Goal: Task Accomplishment & Management: Manage account settings

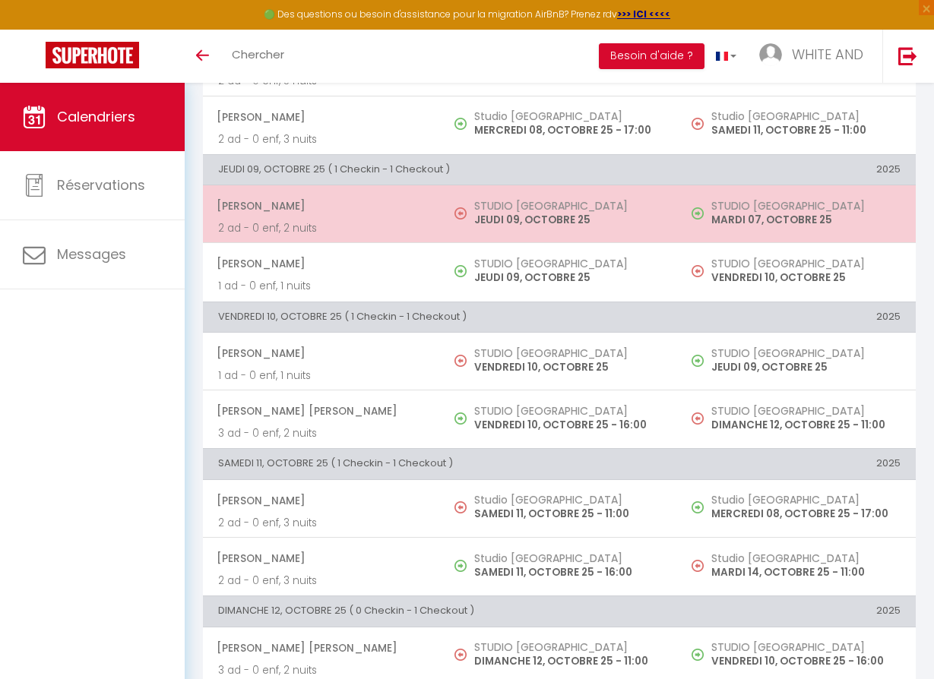
scroll to position [471, 0]
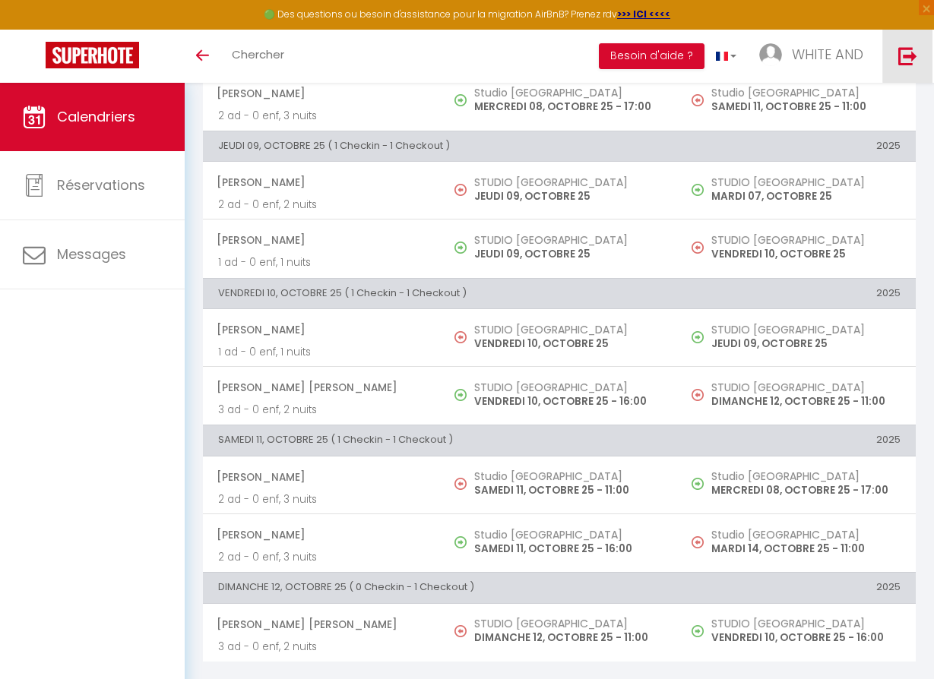
click at [909, 64] on img at bounding box center [907, 55] width 19 height 19
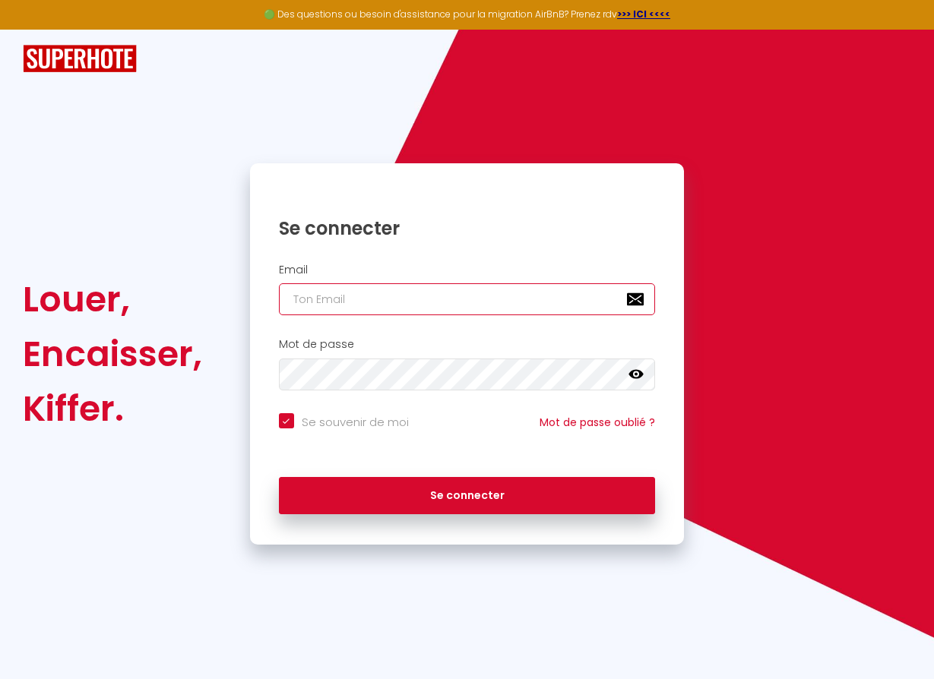
click at [505, 292] on input "email" at bounding box center [467, 299] width 377 height 32
type input "[EMAIL_ADDRESS][DOMAIN_NAME]"
click at [279, 477] on button "Se connecter" at bounding box center [467, 496] width 377 height 38
checkbox input "true"
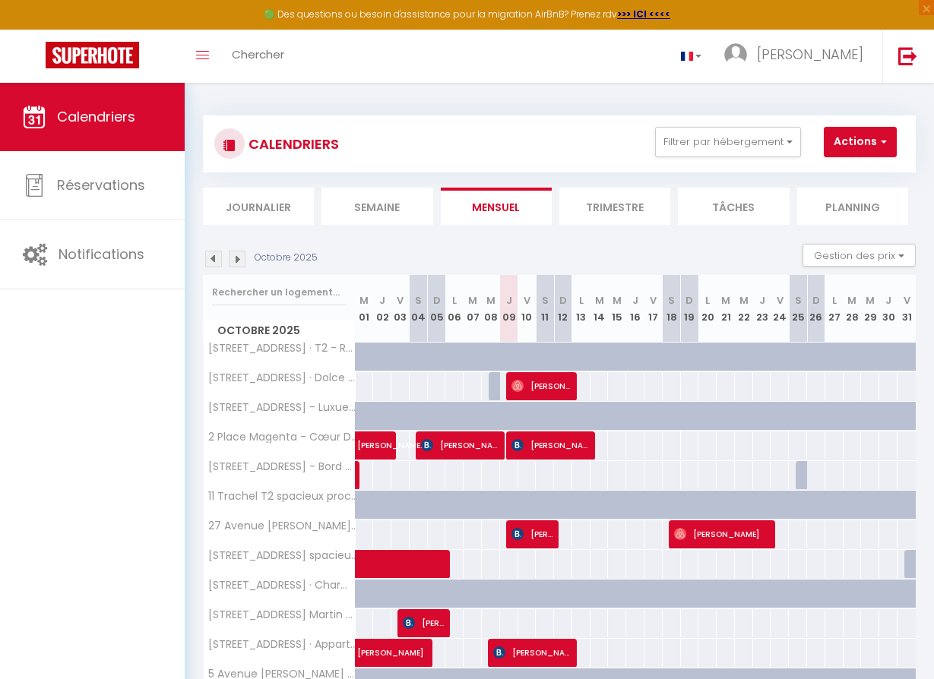
click at [382, 217] on li "Semaine" at bounding box center [376, 206] width 111 height 37
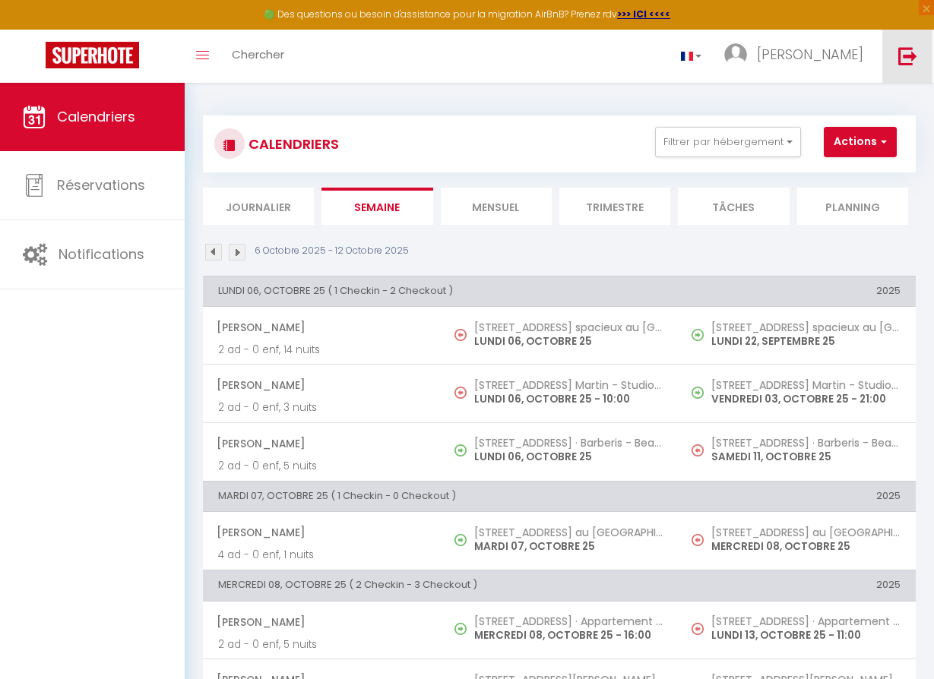
click at [903, 55] on img at bounding box center [907, 55] width 19 height 19
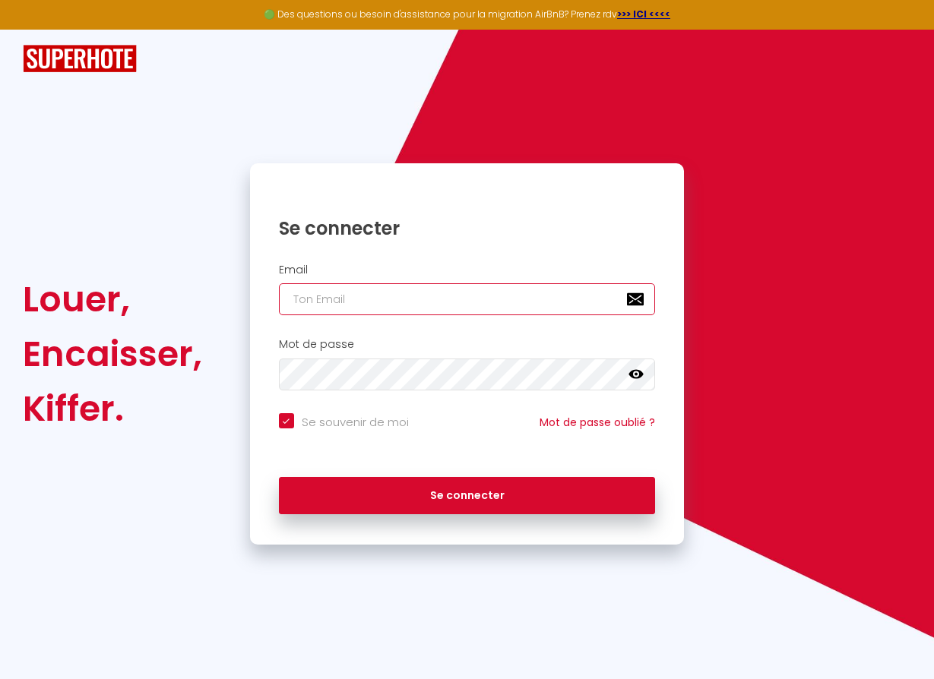
click at [480, 306] on input "email" at bounding box center [467, 299] width 377 height 32
type input "[EMAIL_ADDRESS][DOMAIN_NAME]"
click at [279, 477] on button "Se connecter" at bounding box center [467, 496] width 377 height 38
checkbox input "true"
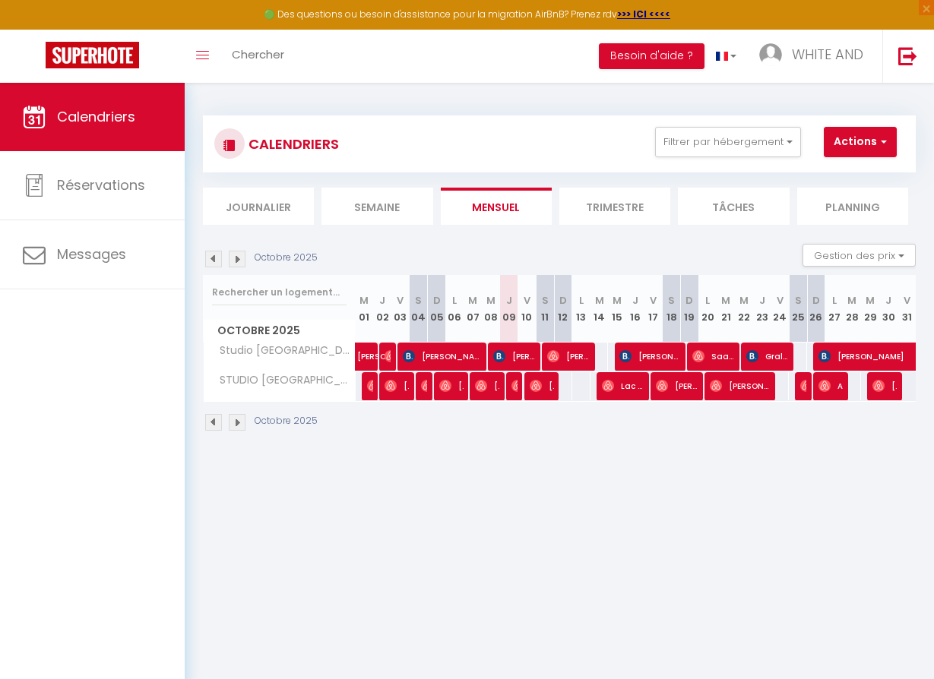
click at [362, 211] on li "Semaine" at bounding box center [376, 206] width 111 height 37
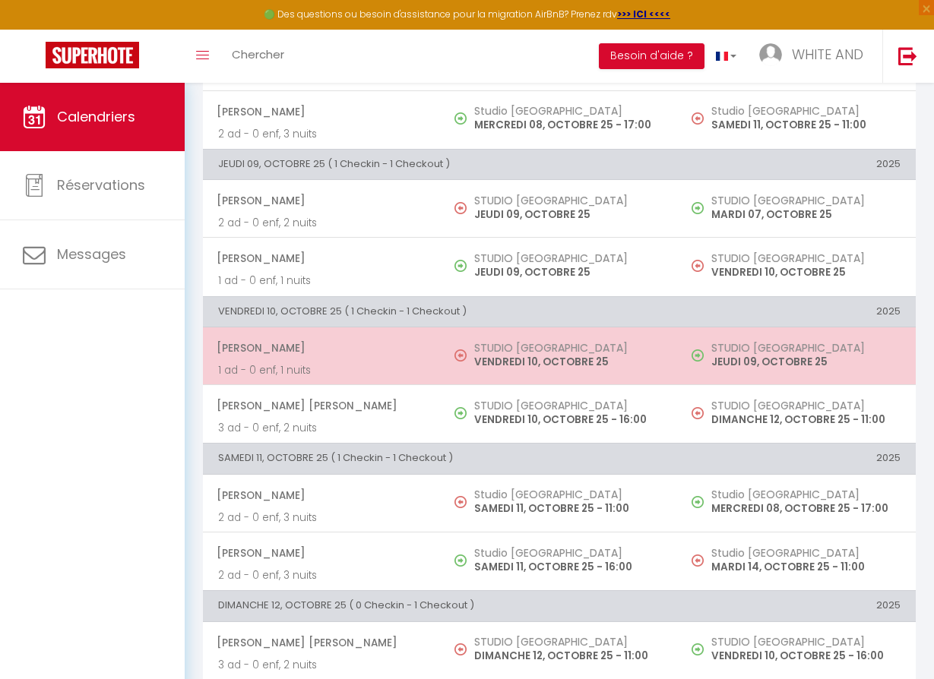
scroll to position [471, 0]
